Goal: Transaction & Acquisition: Purchase product/service

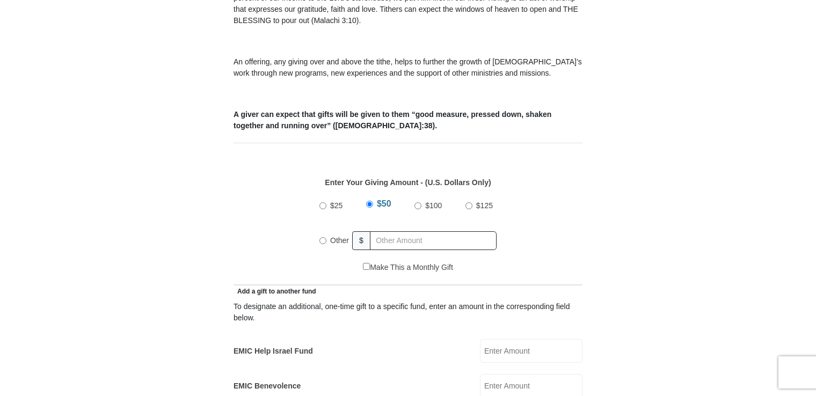
scroll to position [360, 0]
click at [417, 231] on input "text" at bounding box center [433, 240] width 127 height 19
radio input "true"
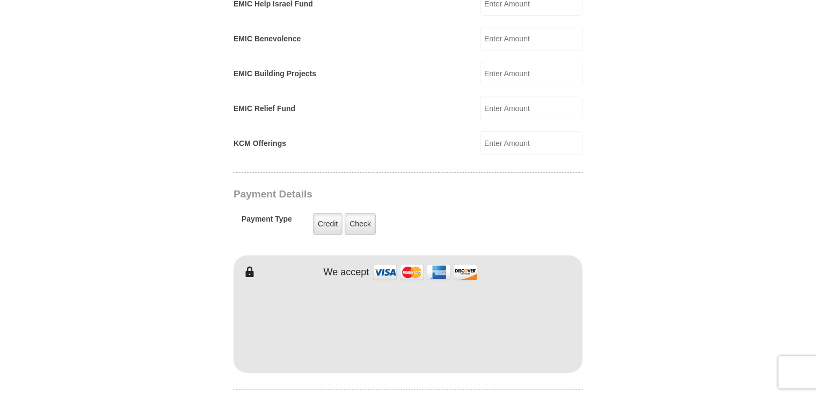
scroll to position [710, 0]
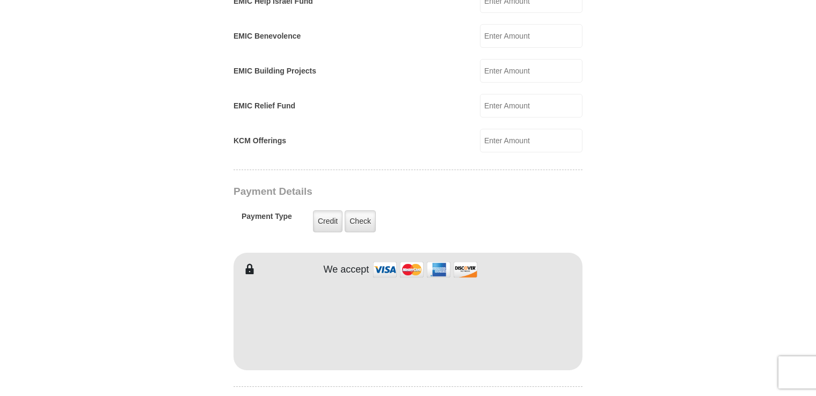
type input "303.00"
click at [364, 210] on label "Check" at bounding box center [359, 221] width 31 height 22
click at [0, 0] on input "Check" at bounding box center [0, 0] width 0 height 0
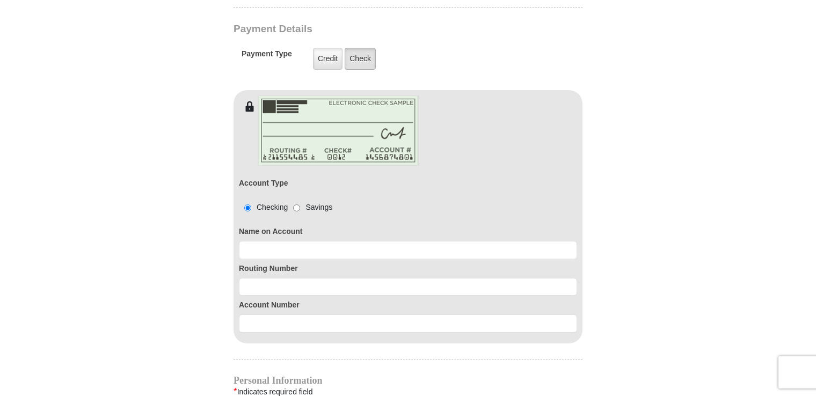
scroll to position [877, 0]
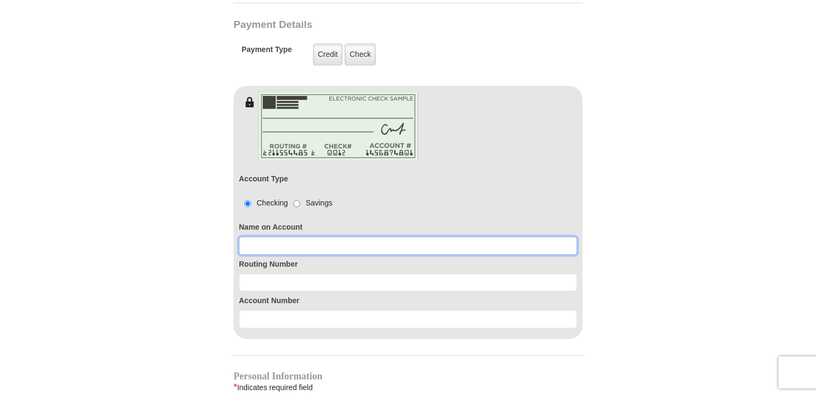
click at [319, 237] on input at bounding box center [408, 246] width 338 height 18
type input "Charles and Pam Overstreet"
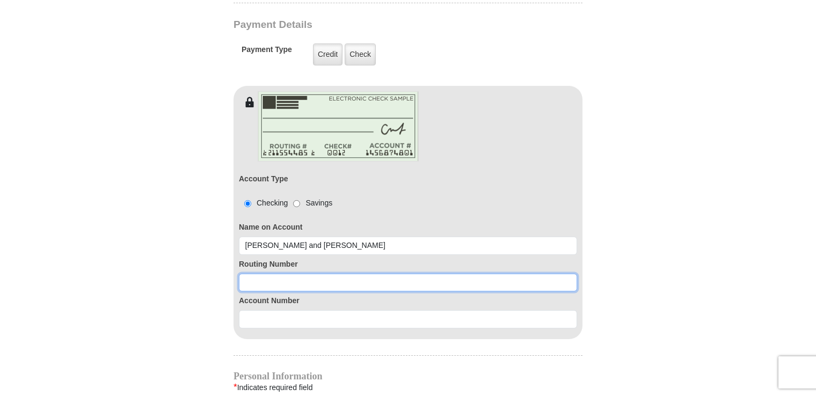
click at [288, 274] on input at bounding box center [408, 283] width 338 height 18
type input "111323922"
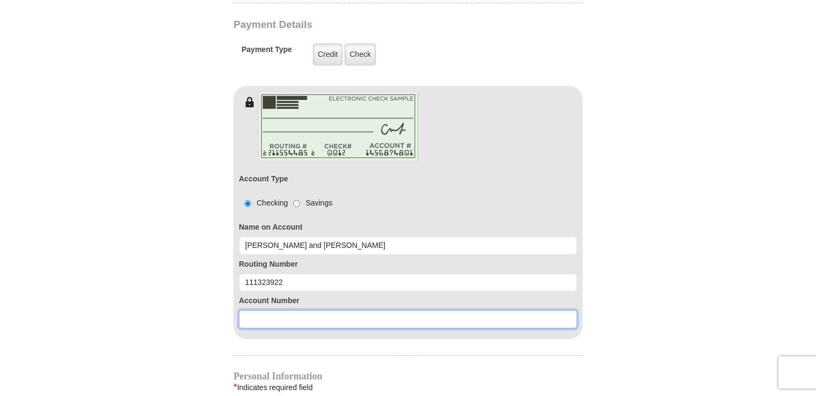
click at [308, 310] on input at bounding box center [408, 319] width 338 height 18
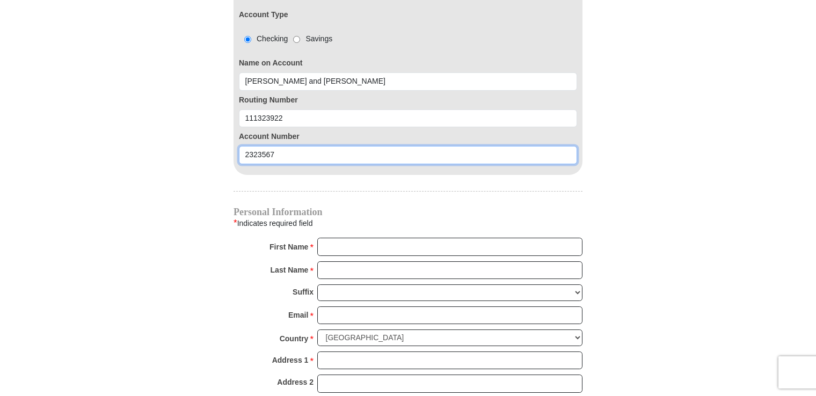
scroll to position [1040, 0]
type input "2323567"
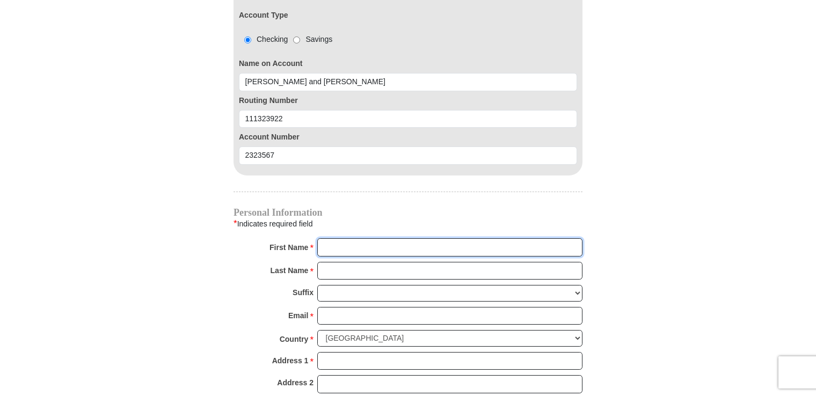
click at [349, 238] on input "First Name *" at bounding box center [449, 247] width 265 height 18
type input "Charlie and Pam"
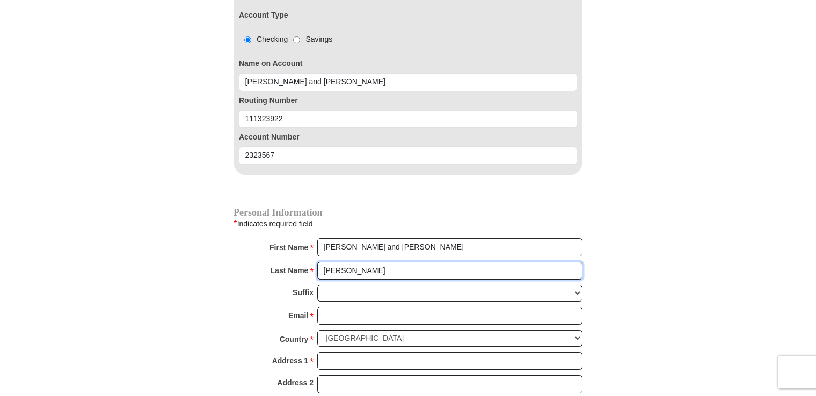
type input "Overstreet"
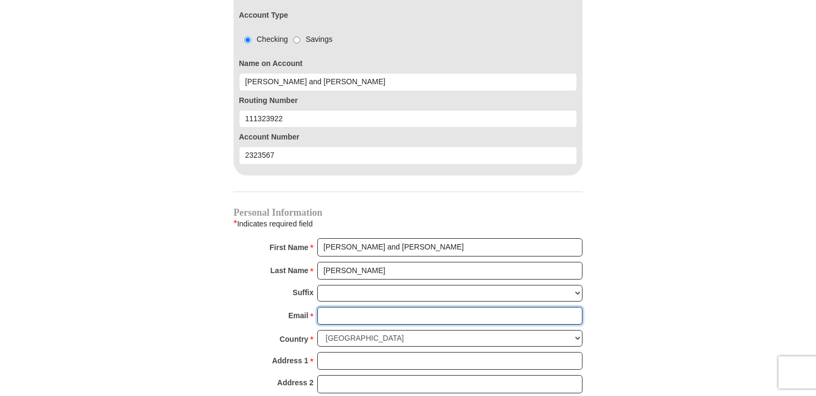
click at [360, 307] on input "Email *" at bounding box center [449, 316] width 265 height 18
type input "pamglam@sbcglobal.net"
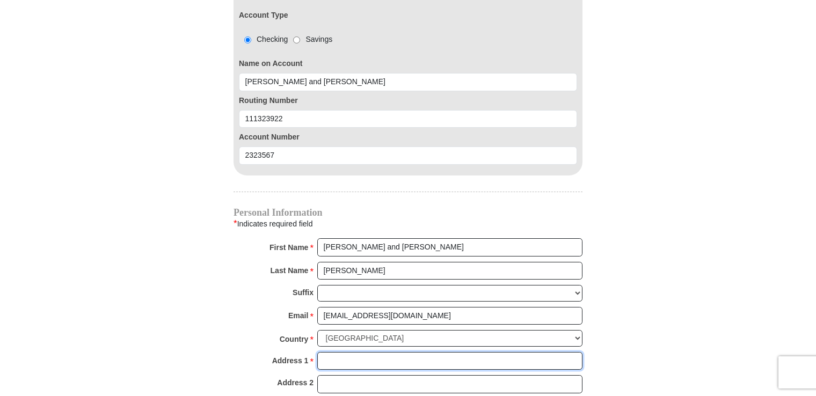
click at [357, 352] on input "Address 1 *" at bounding box center [449, 361] width 265 height 18
type input "402 Londonderry Lane"
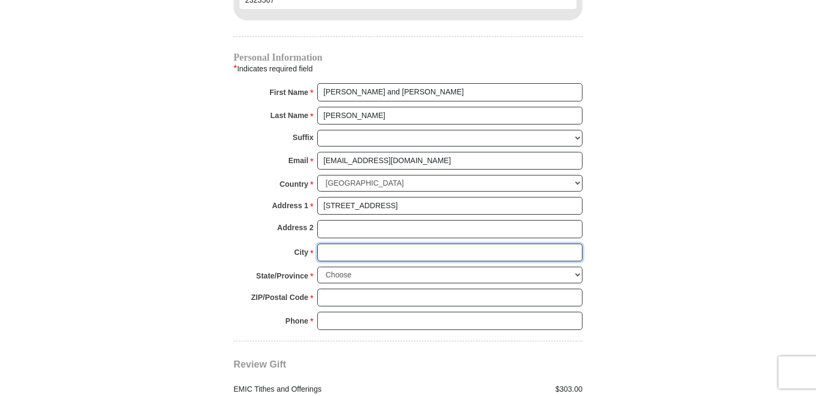
scroll to position [1197, 0]
type input "Mansfield"
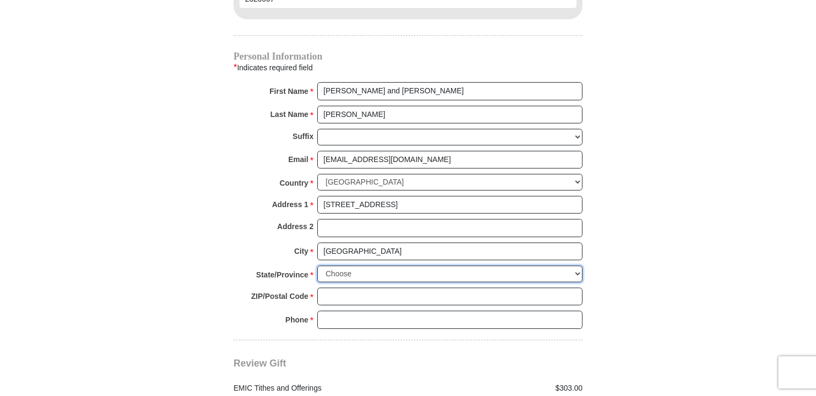
click at [578, 266] on select "Choose Alabama Alaska American Samoa Arizona Arkansas Armed Forces Americas Arm…" at bounding box center [449, 274] width 265 height 17
select select "TX"
click at [317, 266] on select "Choose Alabama Alaska American Samoa Arizona Arkansas Armed Forces Americas Arm…" at bounding box center [449, 274] width 265 height 17
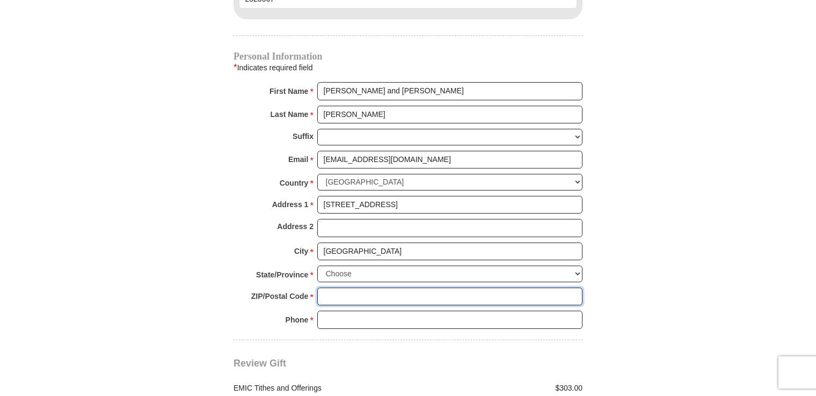
click at [465, 288] on input "ZIP/Postal Code *" at bounding box center [449, 297] width 265 height 18
type input "76063"
click at [377, 311] on input "Phone * *" at bounding box center [449, 320] width 265 height 18
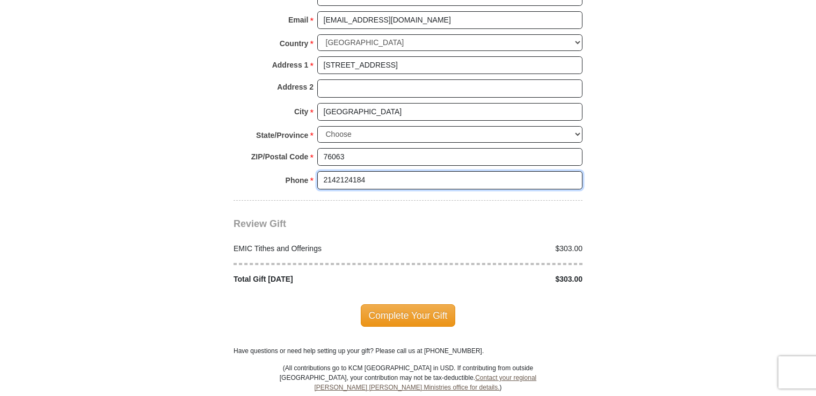
scroll to position [1336, 0]
type input "2142124184"
click at [398, 304] on span "Complete Your Gift" at bounding box center [408, 315] width 95 height 23
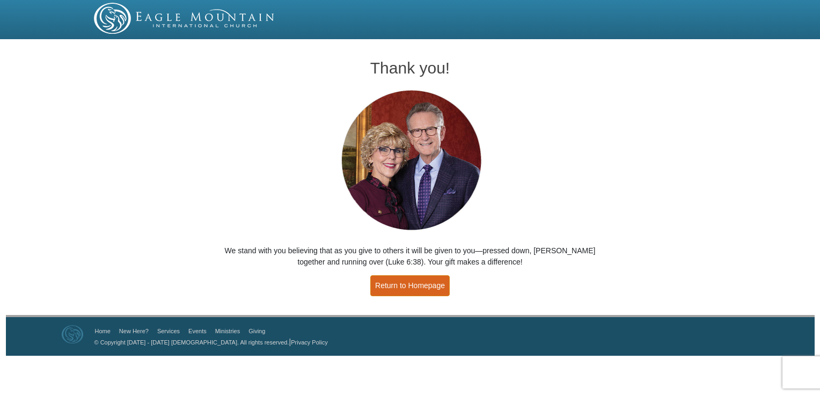
click at [408, 285] on link "Return to Homepage" at bounding box center [409, 285] width 79 height 21
